Goal: Task Accomplishment & Management: Manage account settings

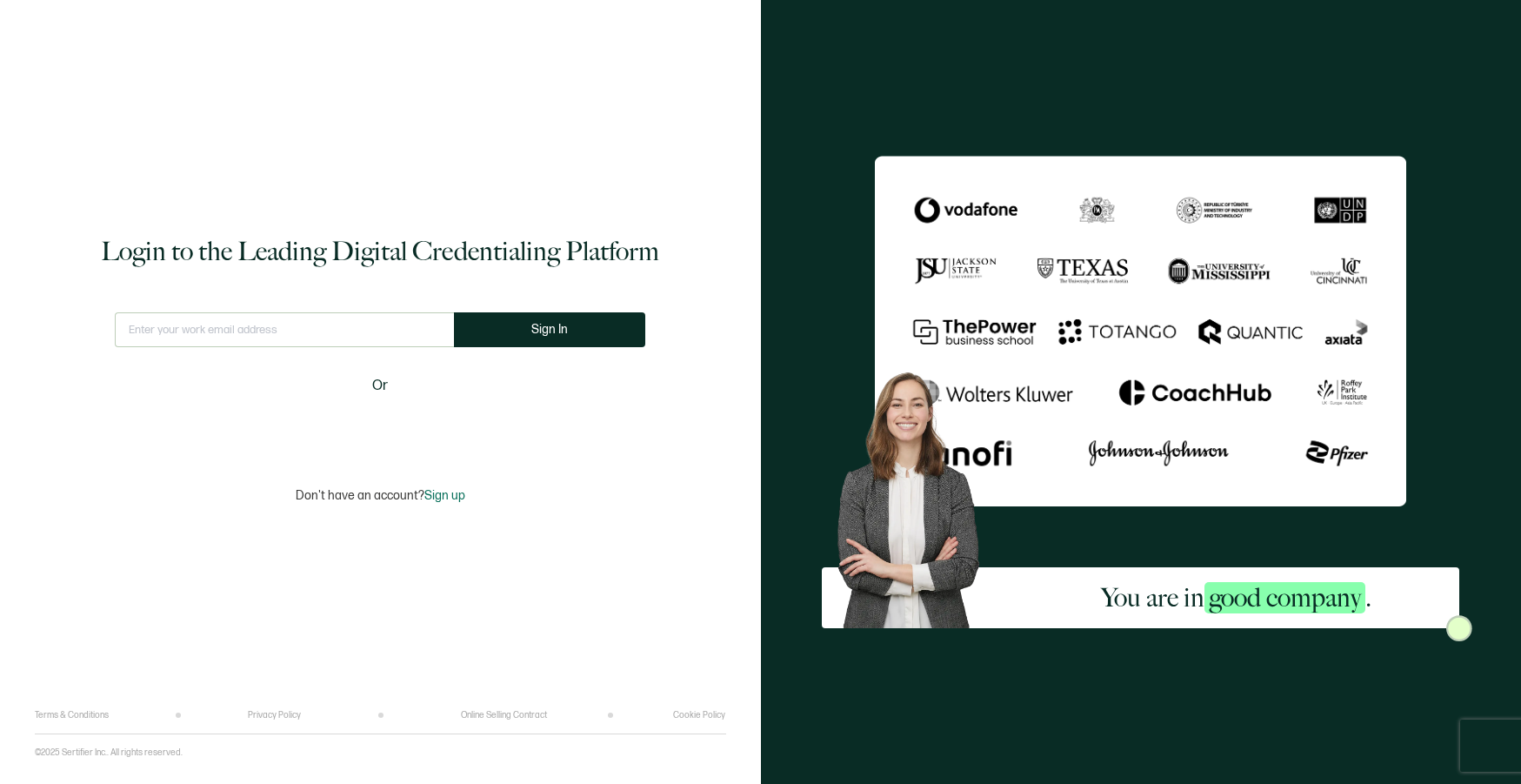
click at [300, 332] on input "text" at bounding box center [284, 330] width 339 height 35
type input "[EMAIL_ADDRESS][DOMAIN_NAME]"
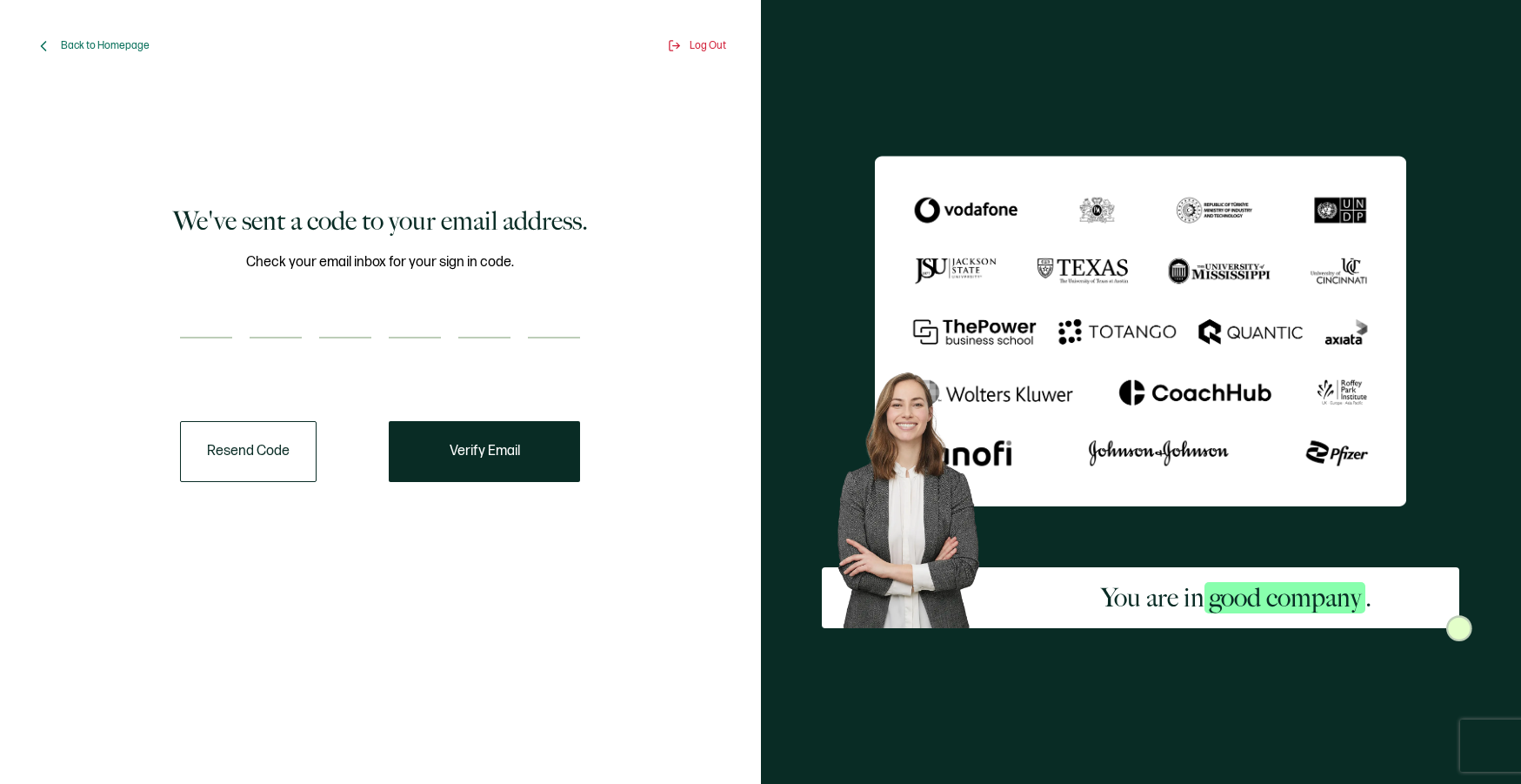
click at [212, 330] on input "number" at bounding box center [206, 321] width 52 height 35
paste input "9"
type input "9"
type input "2"
type input "5"
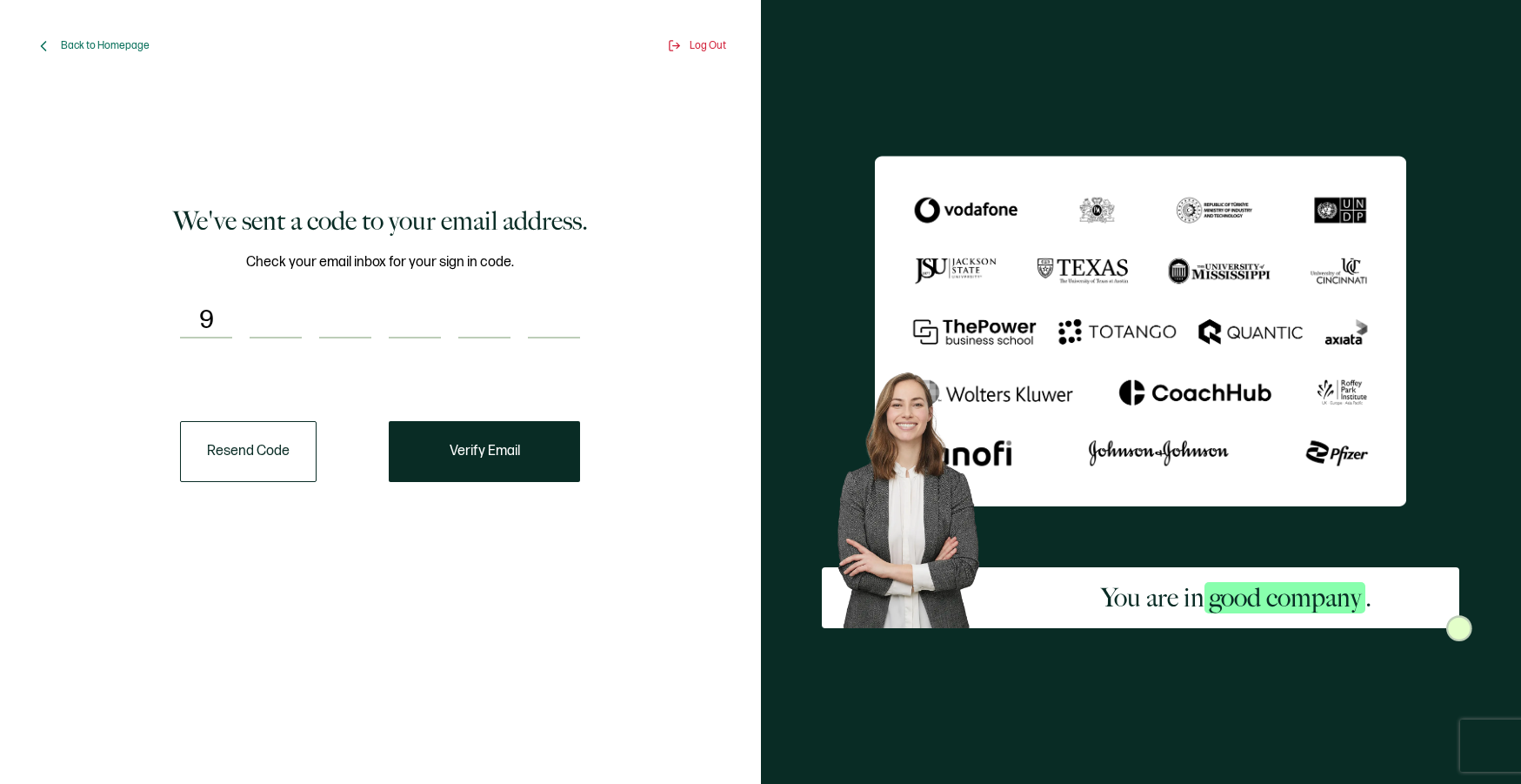
type input "0"
type input "1"
type input "2"
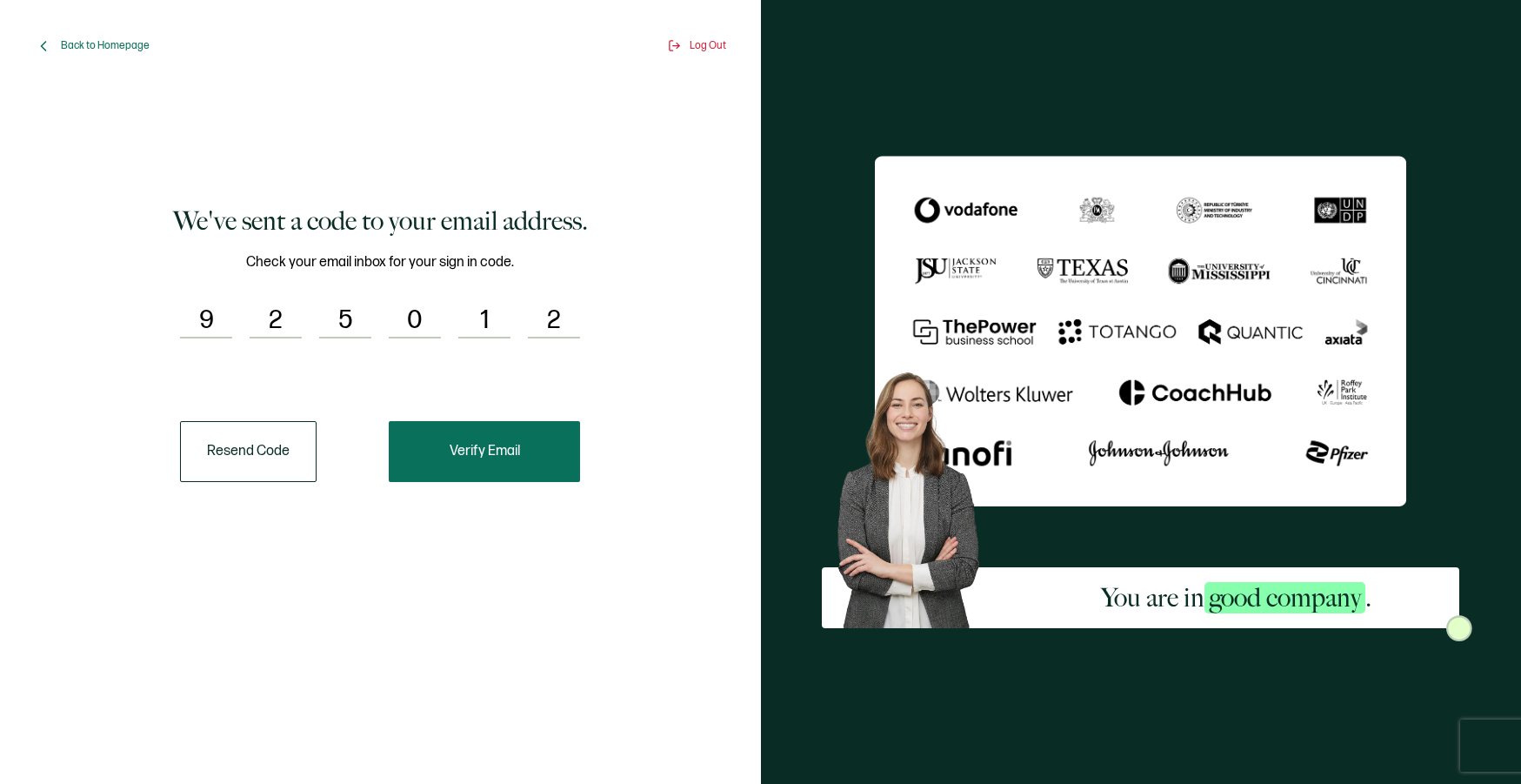
click at [550, 449] on button "Verify Email" at bounding box center [484, 451] width 191 height 61
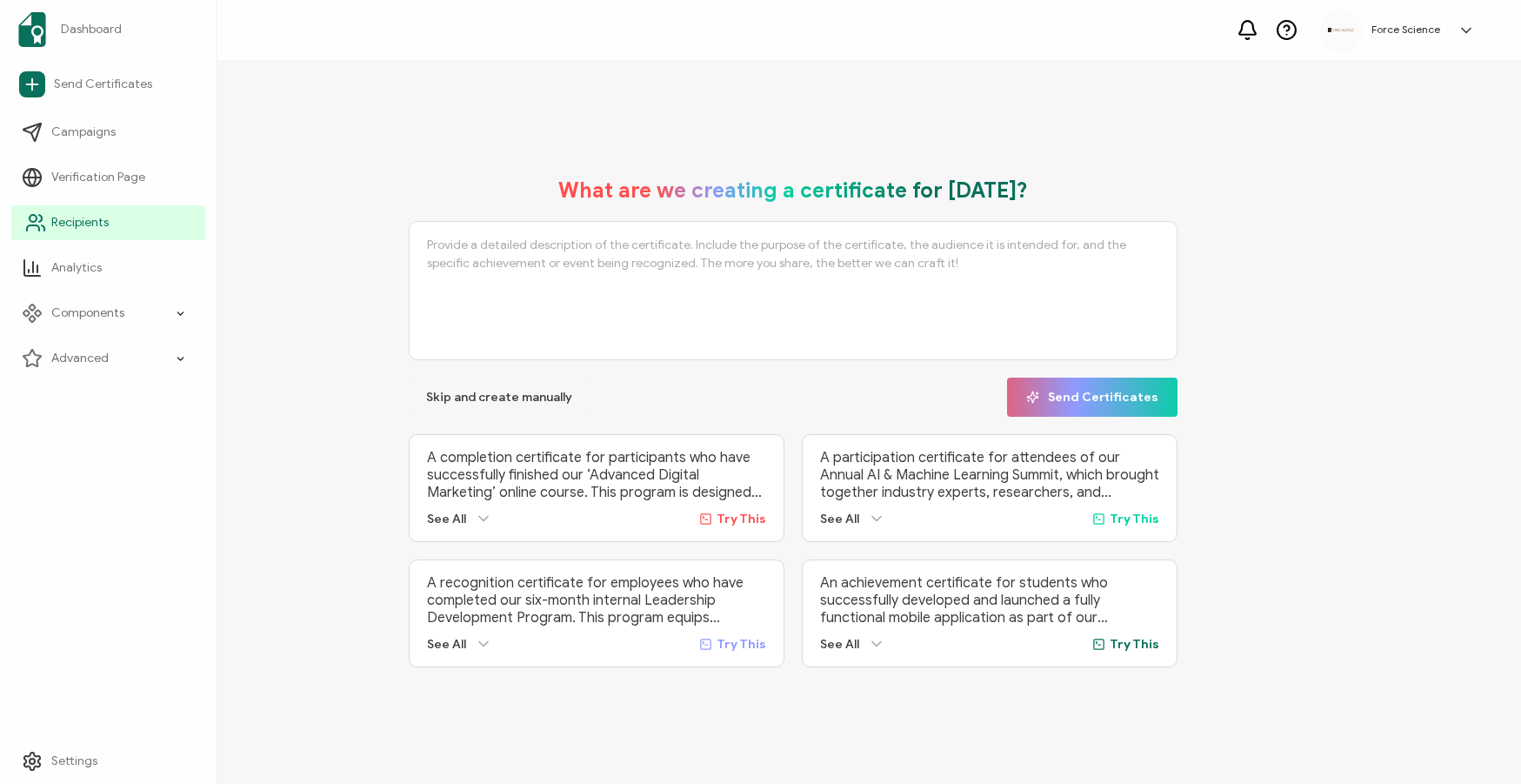
click at [48, 232] on link "Recipients" at bounding box center [108, 223] width 194 height 35
click at [85, 231] on link "Recipients" at bounding box center [108, 223] width 194 height 35
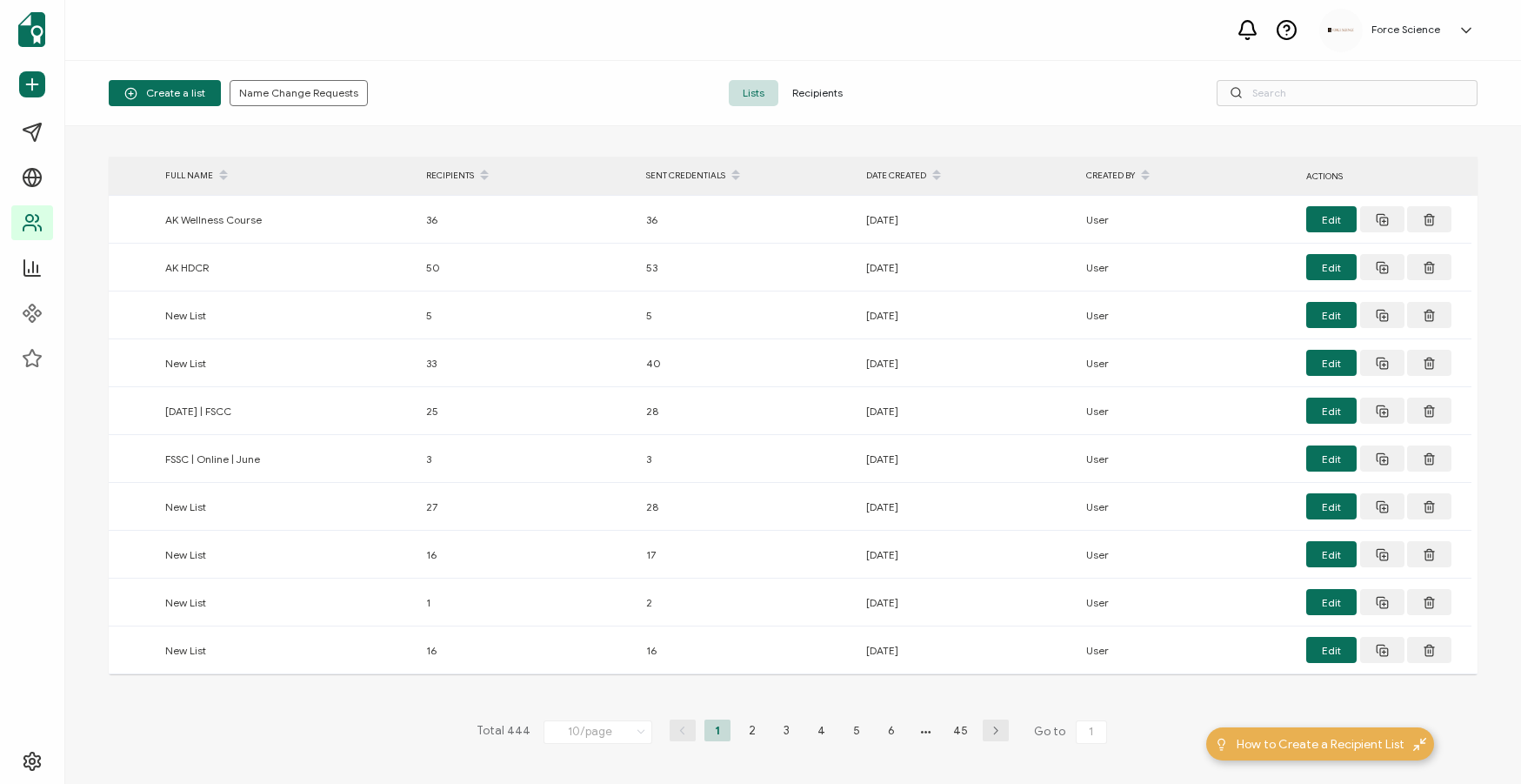
click at [800, 90] on span "Recipients" at bounding box center [818, 93] width 79 height 26
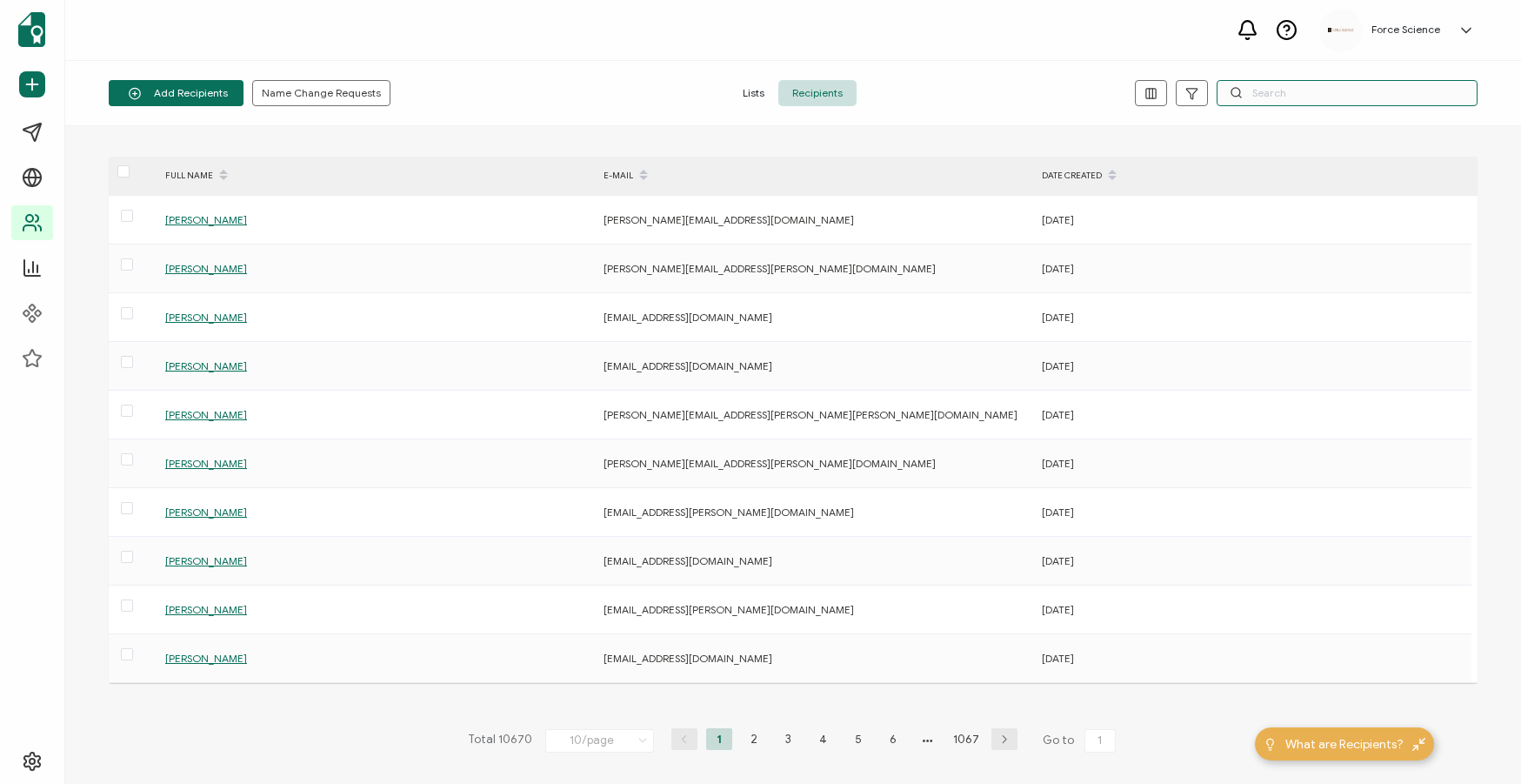
click at [1311, 91] on input "text" at bounding box center [1347, 93] width 261 height 26
paste input "[EMAIL_ADDRESS][DOMAIN_NAME]"
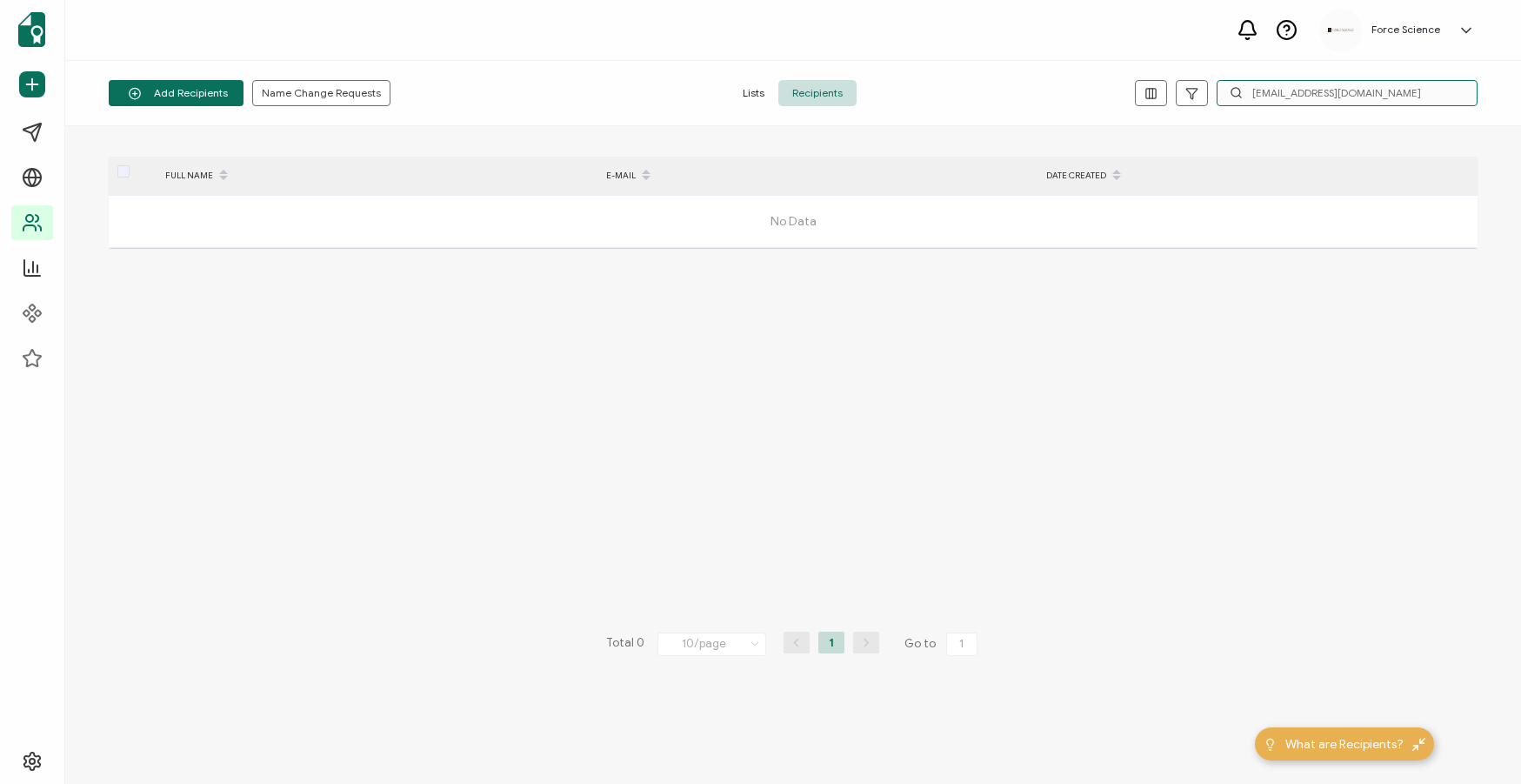
click at [1297, 90] on input "[EMAIL_ADDRESS][DOMAIN_NAME]" at bounding box center [1347, 93] width 261 height 26
paste input "[EMAIL_ADDRESS][DOMAIN_NAME]"
type input "[EMAIL_ADDRESS][DOMAIN_NAME]"
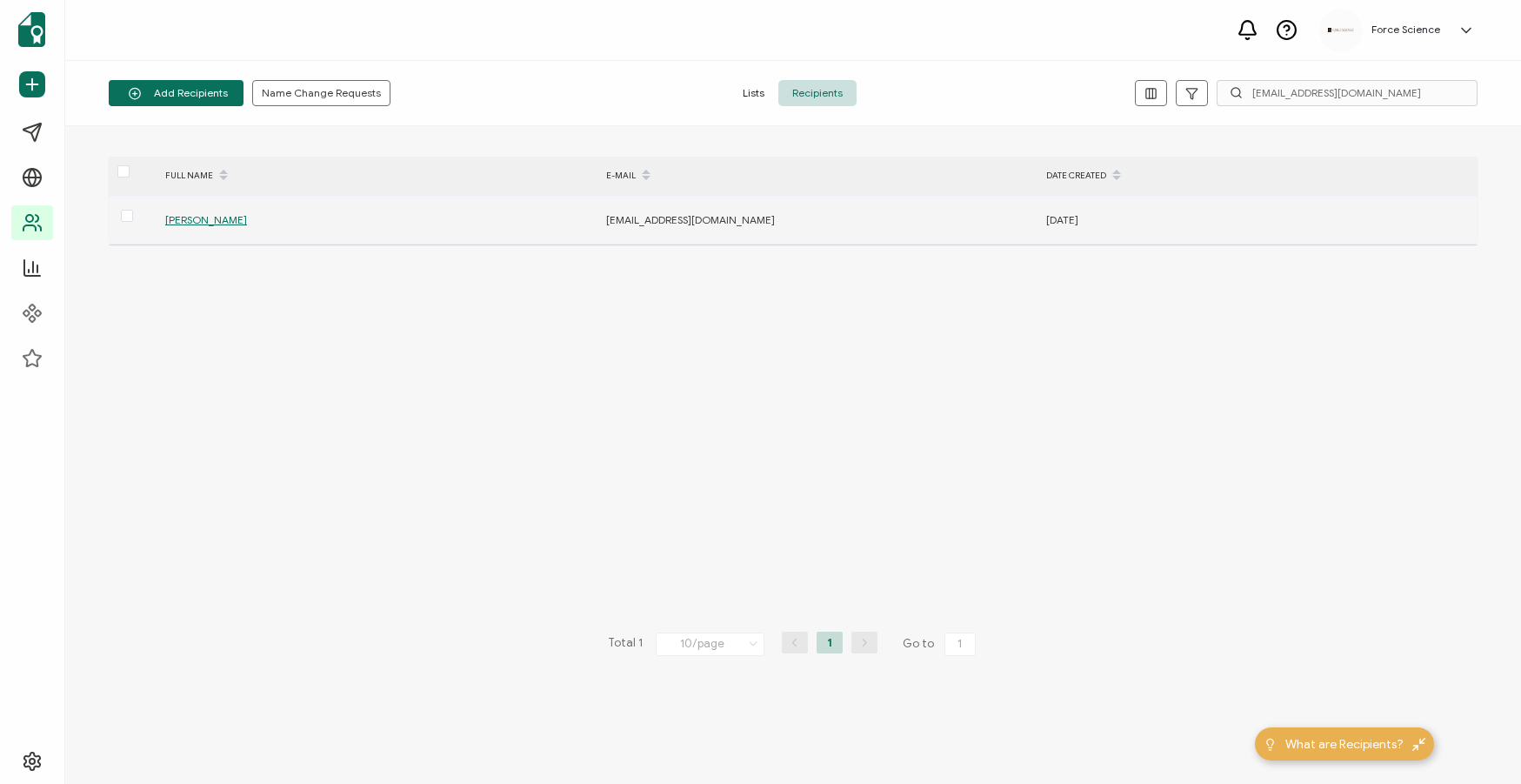
click at [237, 224] on span "[PERSON_NAME]" at bounding box center [206, 219] width 82 height 13
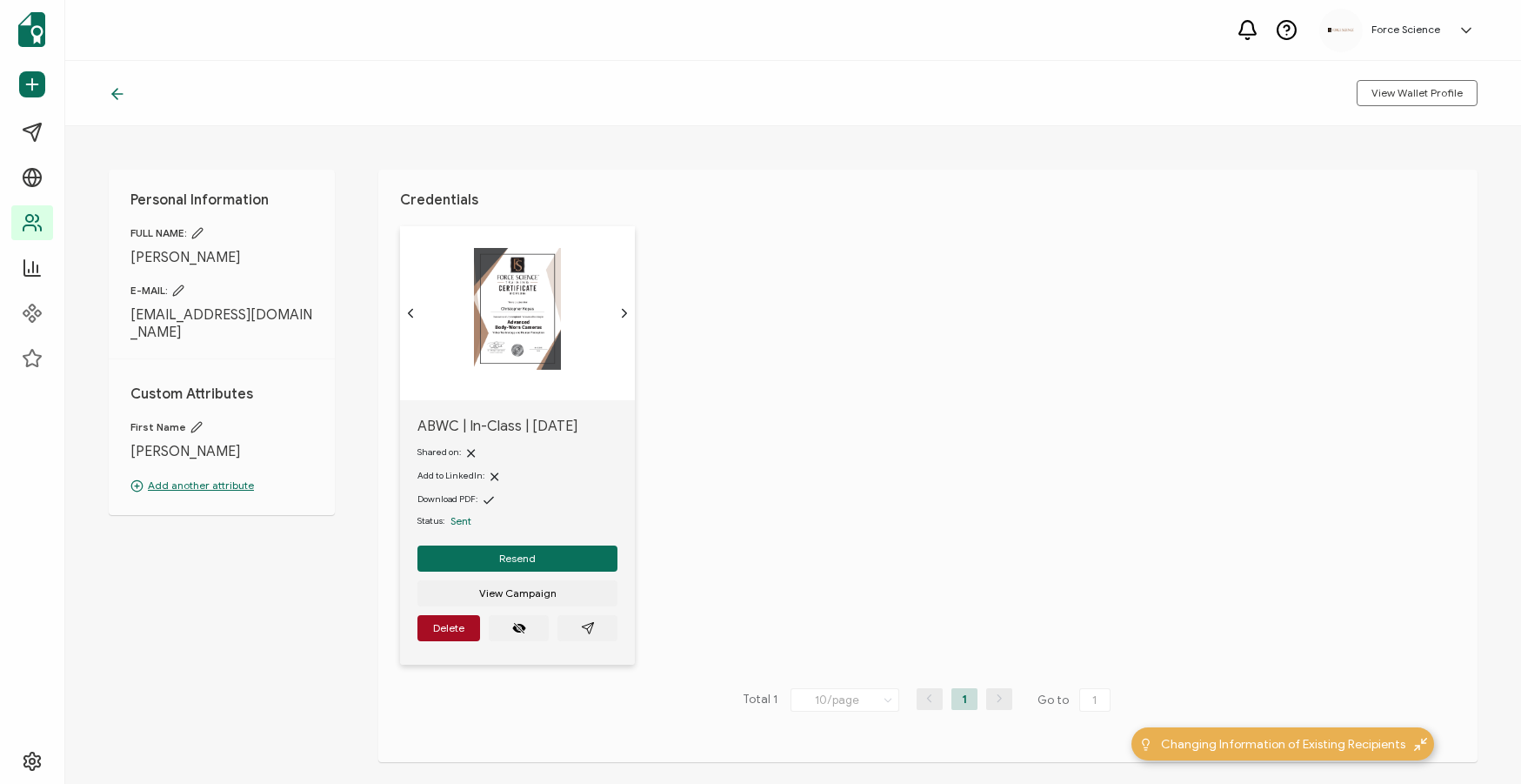
click at [203, 230] on icon at bounding box center [197, 233] width 10 height 10
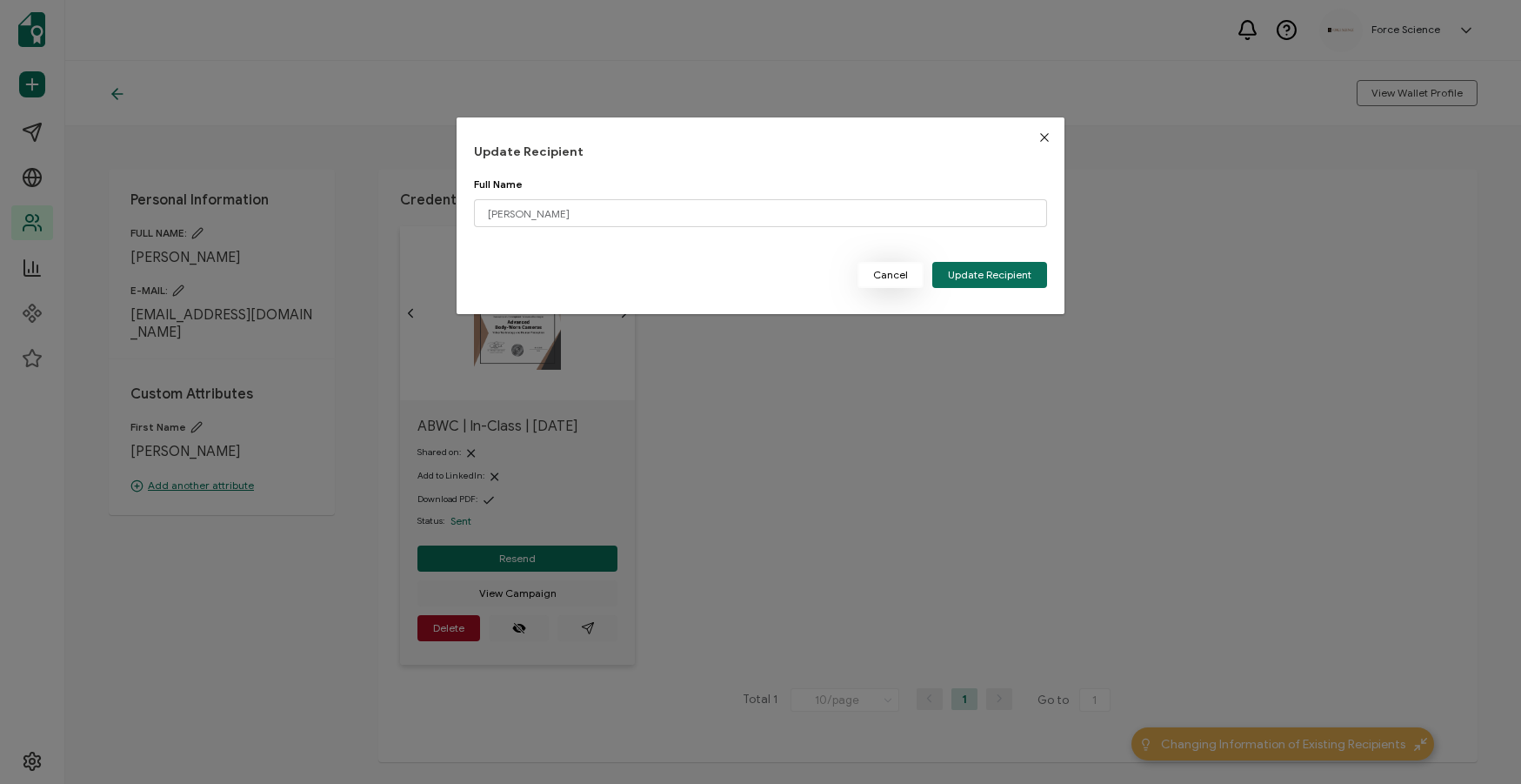
drag, startPoint x: 890, startPoint y: 273, endPoint x: 874, endPoint y: 273, distance: 16.0
click at [890, 273] on span "Cancel" at bounding box center [891, 275] width 35 height 10
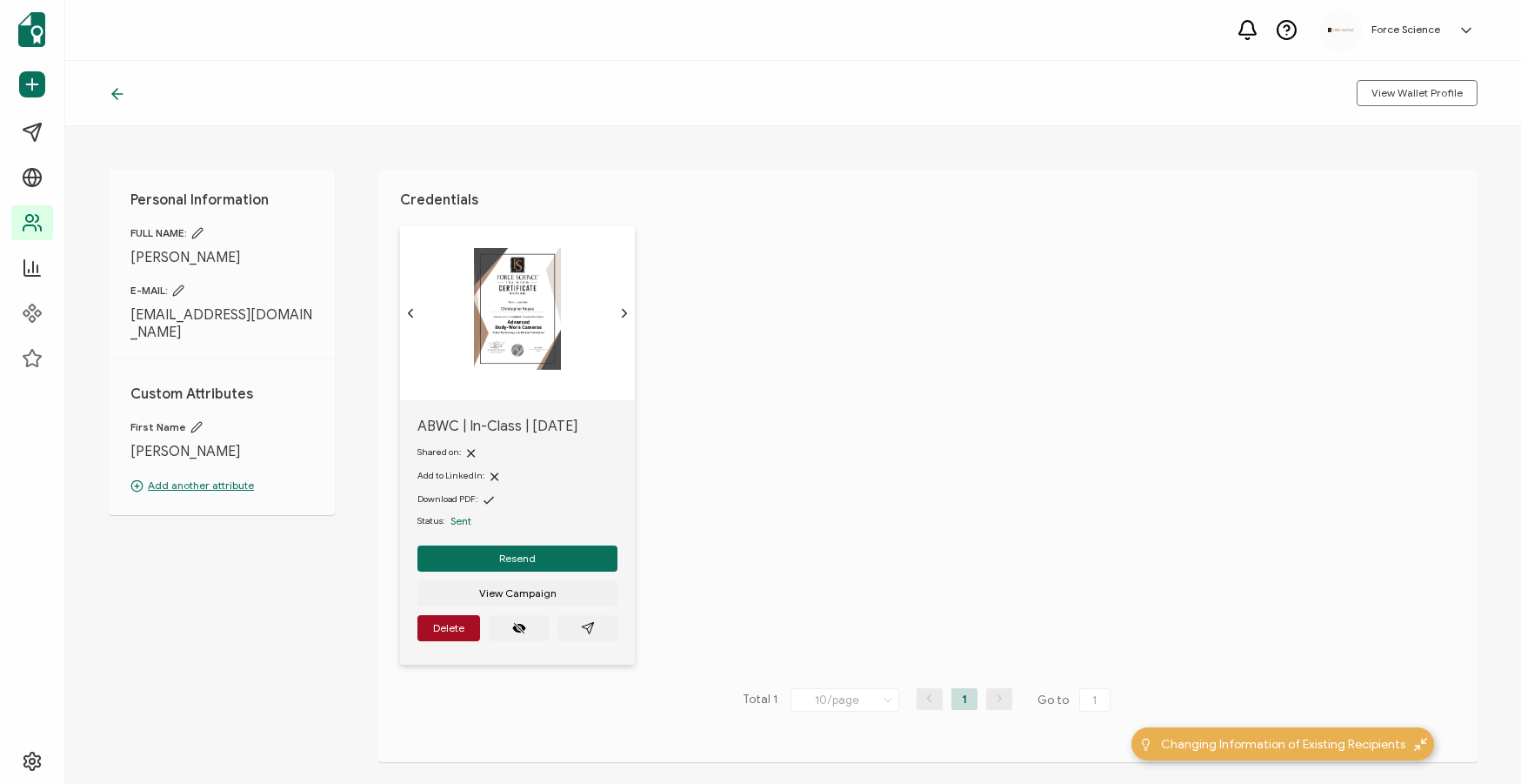
click at [181, 292] on icon at bounding box center [178, 291] width 12 height 12
type input "[EMAIL_ADDRESS][DOMAIN_NAME]"
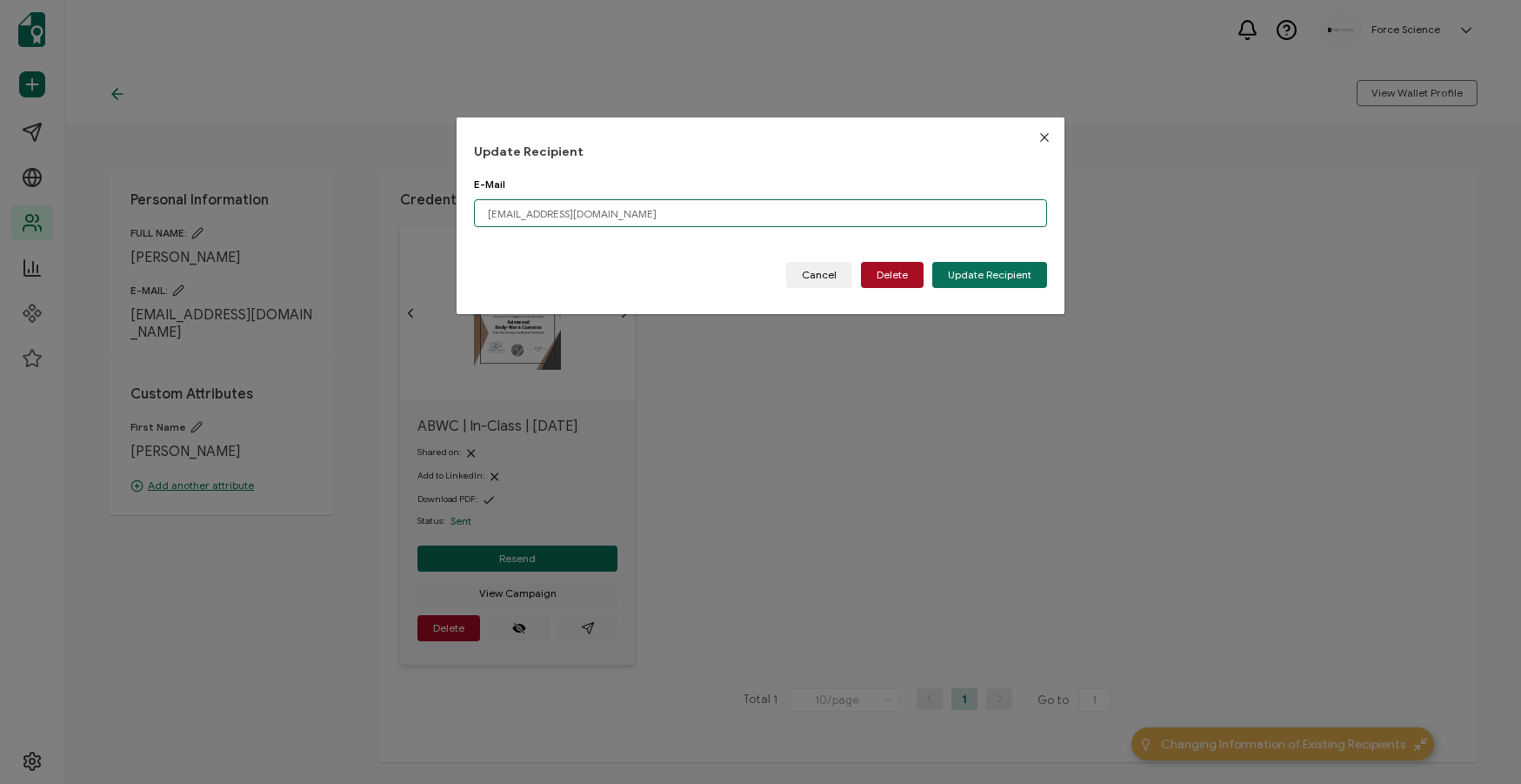
click at [624, 216] on input "[EMAIL_ADDRESS][DOMAIN_NAME]" at bounding box center [760, 213] width 574 height 28
paste input "[PERSON_NAME].[PERSON_NAME]"
click at [486, 215] on input "[PERSON_NAME][EMAIL_ADDRESS][PERSON_NAME][DOMAIN_NAME]" at bounding box center [760, 213] width 574 height 28
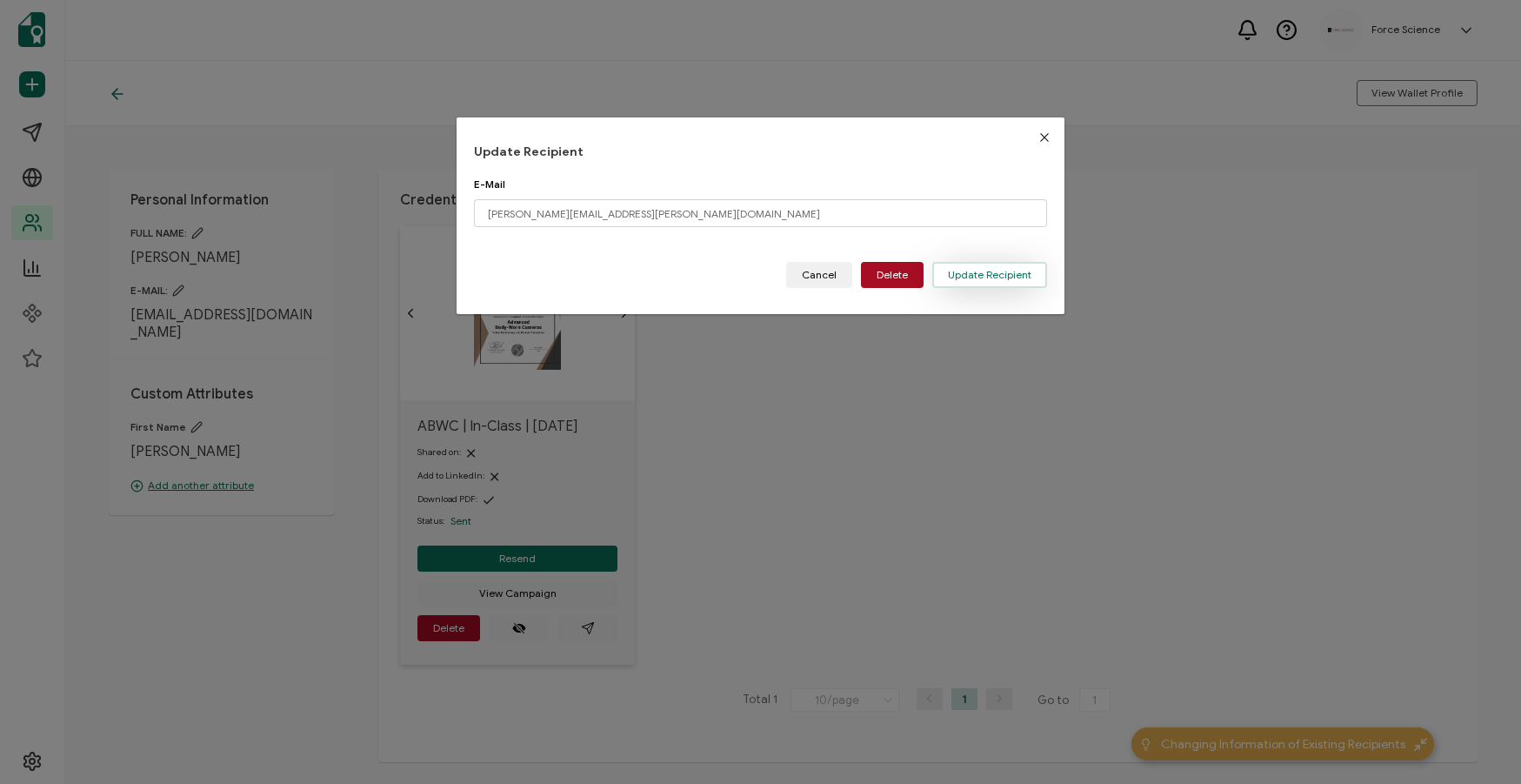
click at [948, 272] on span "Update Recipient" at bounding box center [990, 275] width 84 height 10
type input "[EMAIL_ADDRESS][DOMAIN_NAME]"
